Goal: Transaction & Acquisition: Purchase product/service

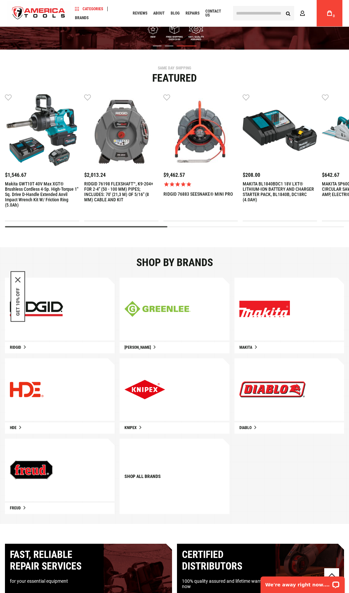
click at [204, 130] on img "3 / 9" at bounding box center [201, 130] width 74 height 74
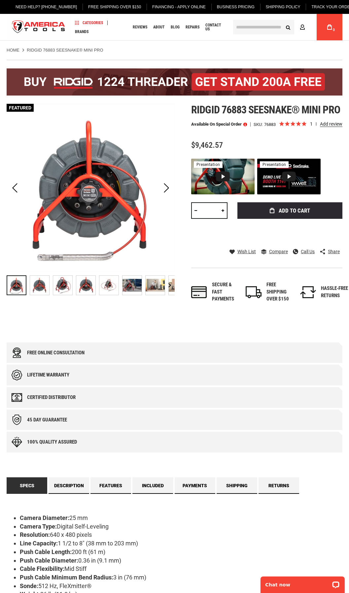
click at [258, 30] on input "text" at bounding box center [263, 27] width 61 height 15
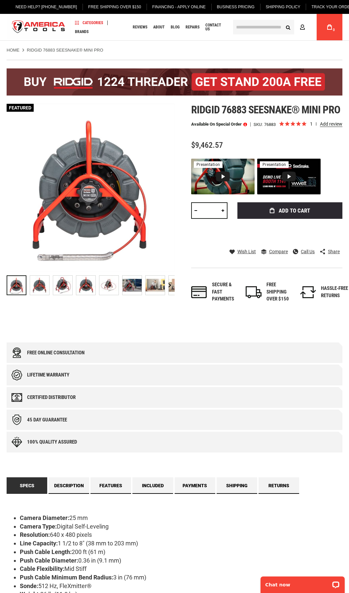
click at [260, 109] on span "Ridgid 76883 seesnake® mini pro" at bounding box center [265, 109] width 149 height 13
click at [41, 289] on img "RIDGID 76883 SEESNAKE® MINI PRO" at bounding box center [39, 284] width 19 height 19
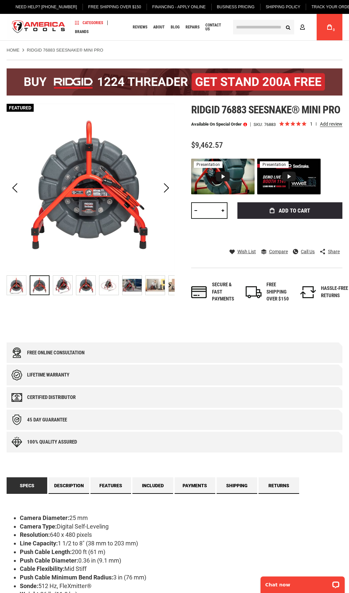
click at [65, 292] on img "RIDGID 76883 SEESNAKE® MINI PRO" at bounding box center [62, 284] width 19 height 19
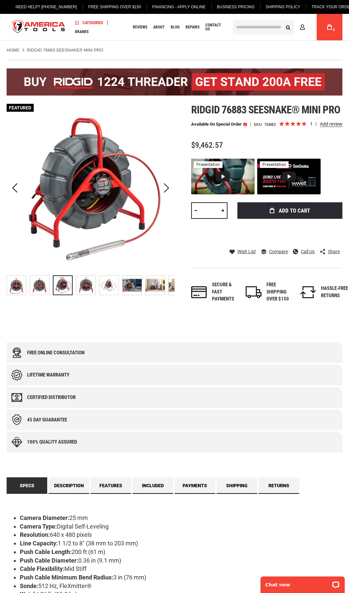
click at [90, 287] on img "RIDGID 76883 SEESNAKE® MINI PRO" at bounding box center [85, 284] width 19 height 19
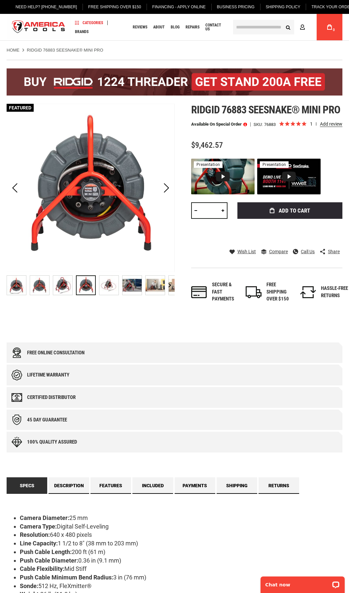
click at [106, 285] on img "RIDGID 76883 SEESNAKE® MINI PRO" at bounding box center [108, 284] width 19 height 19
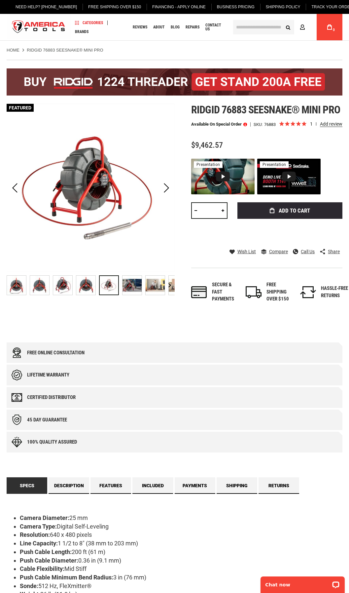
click at [137, 283] on img "RIDGID 76883 SEESNAKE® MINI PRO" at bounding box center [132, 284] width 19 height 19
